Goal: Task Accomplishment & Management: Manage account settings

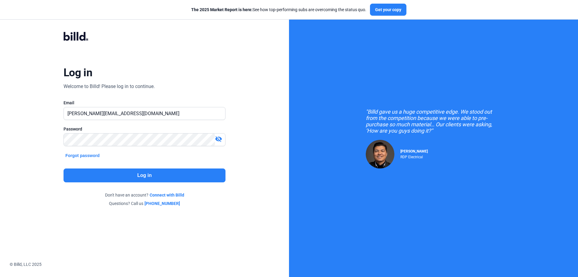
click at [178, 176] on button "Log in" at bounding box center [145, 175] width 162 height 14
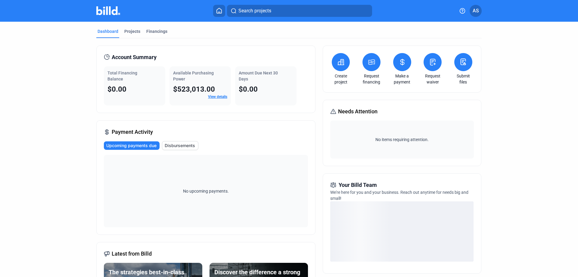
click at [477, 14] on button "AS" at bounding box center [476, 11] width 12 height 12
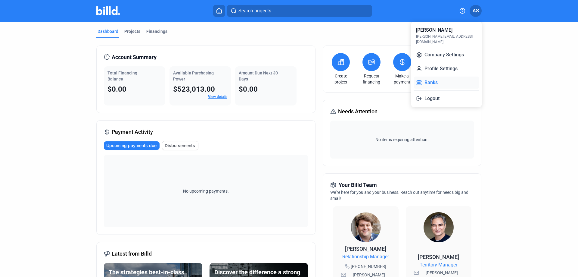
click at [447, 76] on button "Banks" at bounding box center [447, 82] width 66 height 12
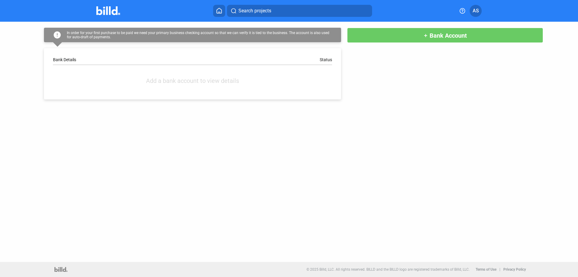
click at [442, 40] on button "add Bank Account" at bounding box center [445, 35] width 196 height 15
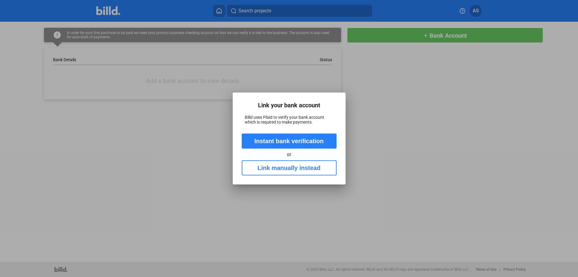
click at [298, 140] on button "Instant bank verification" at bounding box center [289, 140] width 95 height 15
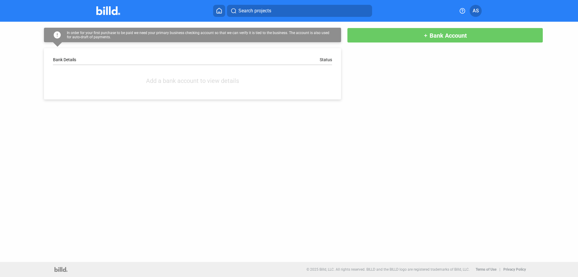
click at [450, 36] on span "Bank Account" at bounding box center [448, 35] width 37 height 7
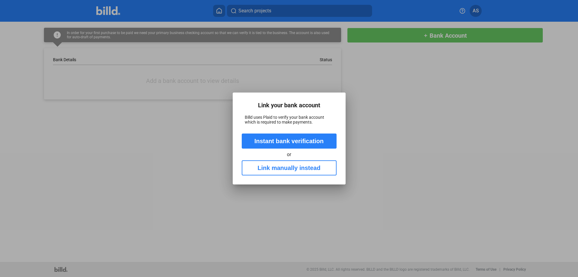
click at [309, 168] on button "Link manually instead" at bounding box center [289, 167] width 95 height 15
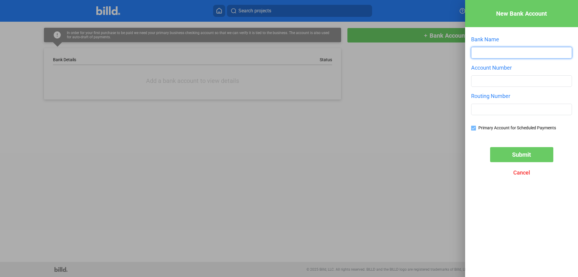
click at [508, 51] on input "text" at bounding box center [521, 52] width 100 height 11
type input "U"
type input "United Bank and Trust"
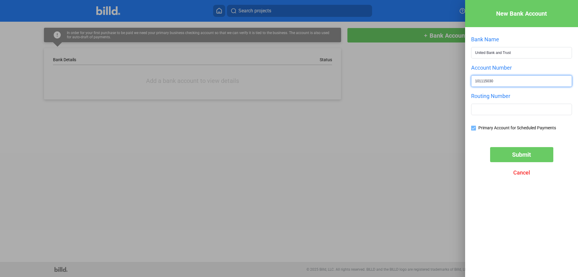
type input "101115030"
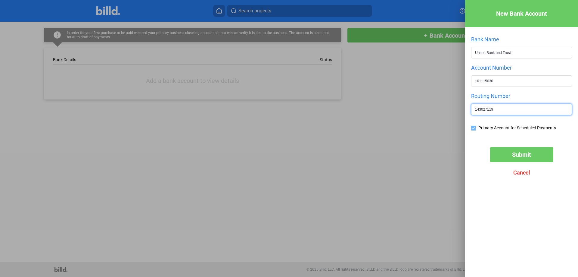
type input "143027119"
click at [526, 153] on span "Submit" at bounding box center [521, 154] width 19 height 7
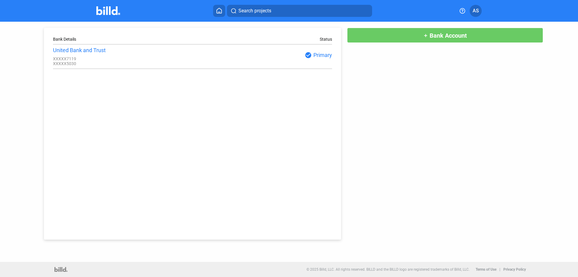
click at [70, 47] on div "United Bank and Trust" at bounding box center [122, 50] width 139 height 6
click at [318, 55] on div "check_circle Primary" at bounding box center [261, 54] width 139 height 7
click at [162, 49] on div "United Bank and Trust" at bounding box center [122, 50] width 139 height 6
click at [474, 8] on span "AS" at bounding box center [476, 10] width 6 height 7
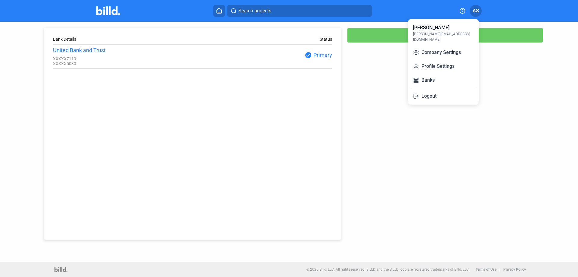
click at [389, 69] on div at bounding box center [289, 138] width 578 height 277
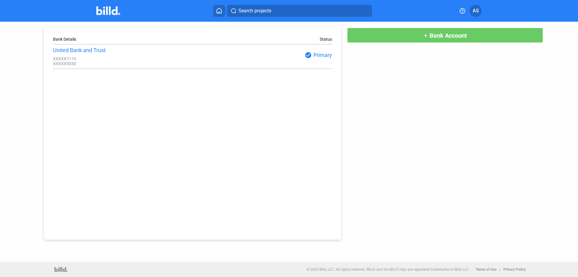
click at [397, 36] on button "add Bank Account" at bounding box center [445, 35] width 196 height 15
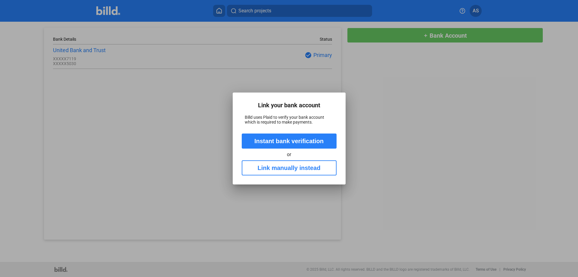
click at [280, 171] on button "Link manually instead" at bounding box center [289, 167] width 95 height 15
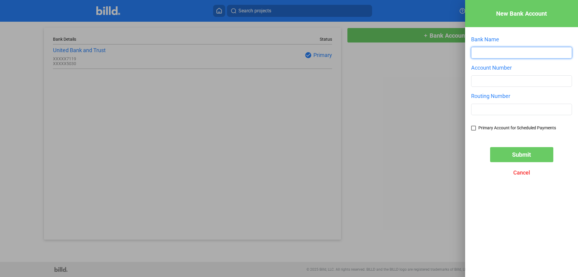
click at [530, 50] on input "text" at bounding box center [521, 52] width 100 height 11
type input "United Bank and Trust"
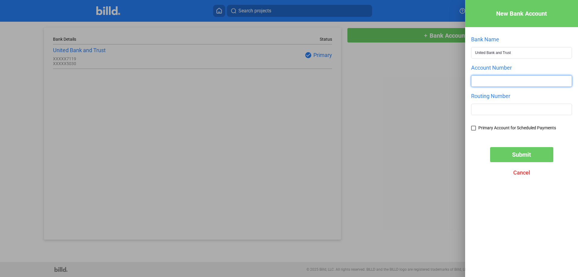
click at [514, 79] on input "number" at bounding box center [521, 81] width 100 height 11
type input "101115030"
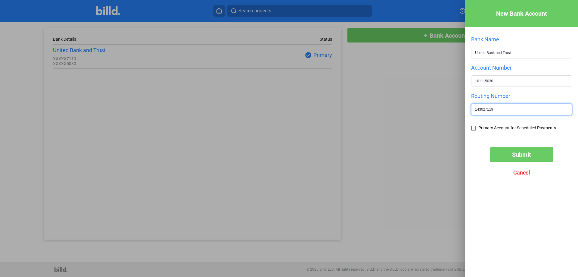
type input "143027119"
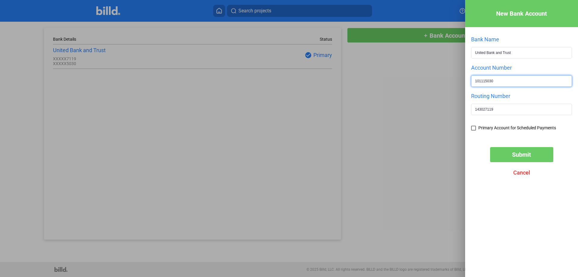
drag, startPoint x: 514, startPoint y: 79, endPoint x: 414, endPoint y: 86, distance: 99.6
click at [414, 86] on div "New Bank Account Bank Name United Bank and Trust Account Number [US_BANK_ROUTIN…" at bounding box center [289, 138] width 578 height 277
type input "1430271196"
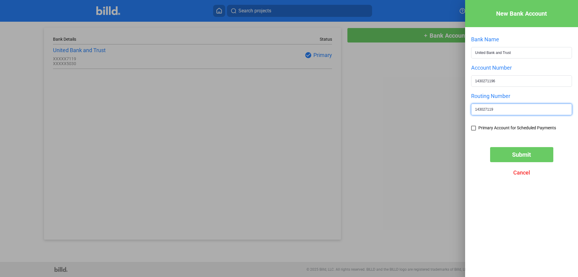
drag, startPoint x: 509, startPoint y: 107, endPoint x: 396, endPoint y: 106, distance: 113.5
click at [398, 107] on div "New Bank Account Bank Name United Bank and Trust Account Number [FINANCIAL_ID] …" at bounding box center [289, 138] width 578 height 277
type input "101115030"
click at [478, 130] on label "Primary Account for Scheduled Payments" at bounding box center [513, 129] width 85 height 6
click at [0, 0] on input "Primary Account for Scheduled Payments" at bounding box center [0, 0] width 0 height 0
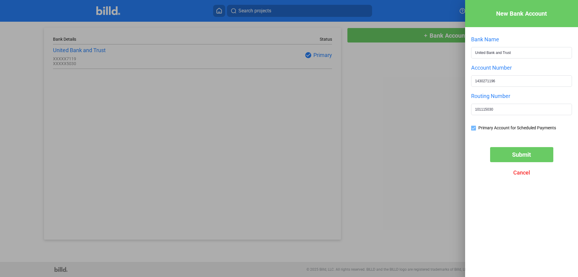
click at [514, 154] on span "Submit" at bounding box center [521, 154] width 19 height 7
